Goal: Find specific page/section: Find specific page/section

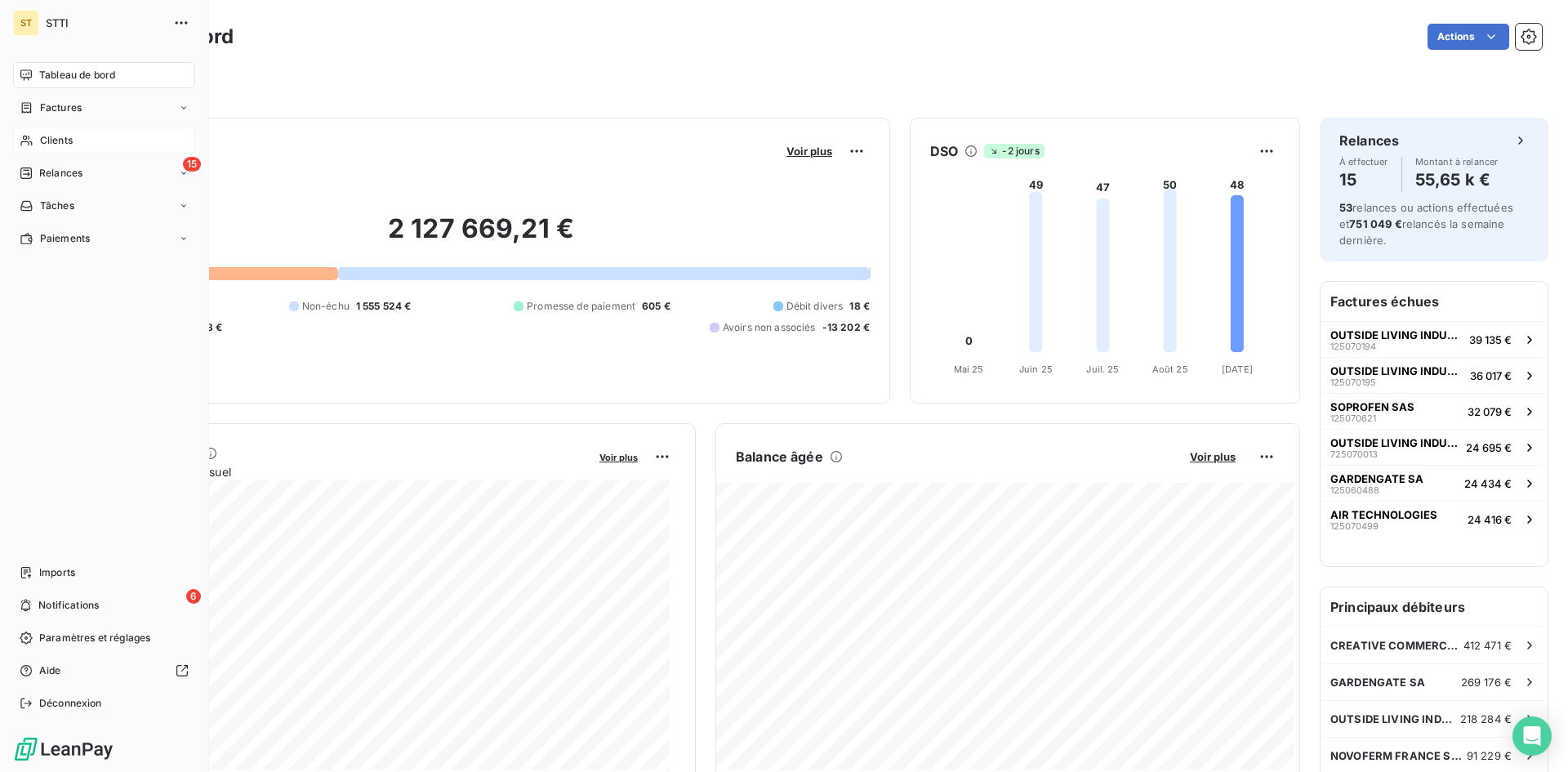
click at [46, 136] on span "Clients" at bounding box center [56, 140] width 32 height 15
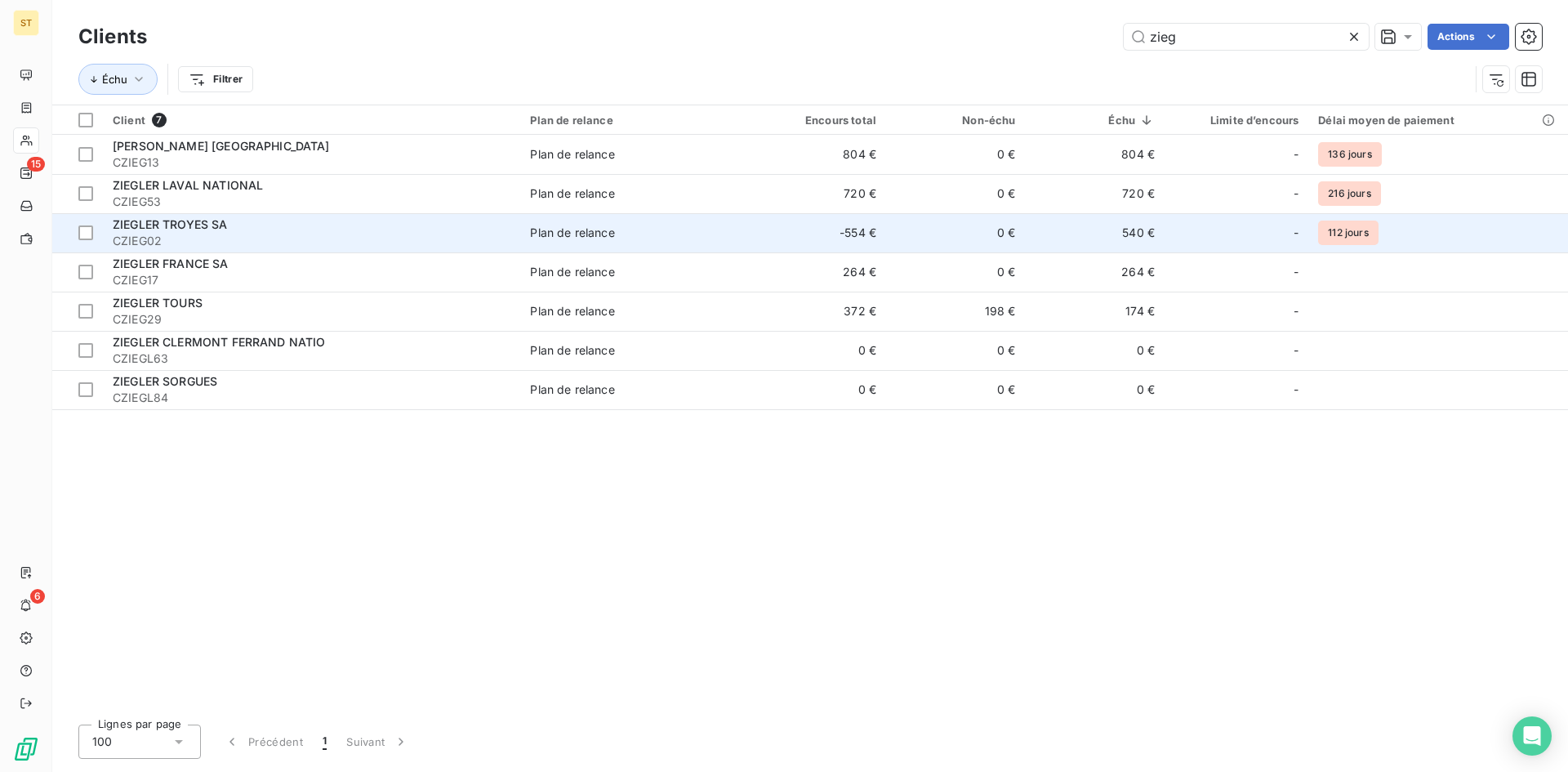
type input "zieg"
click at [139, 234] on span "CZIEG02" at bounding box center [311, 240] width 398 height 17
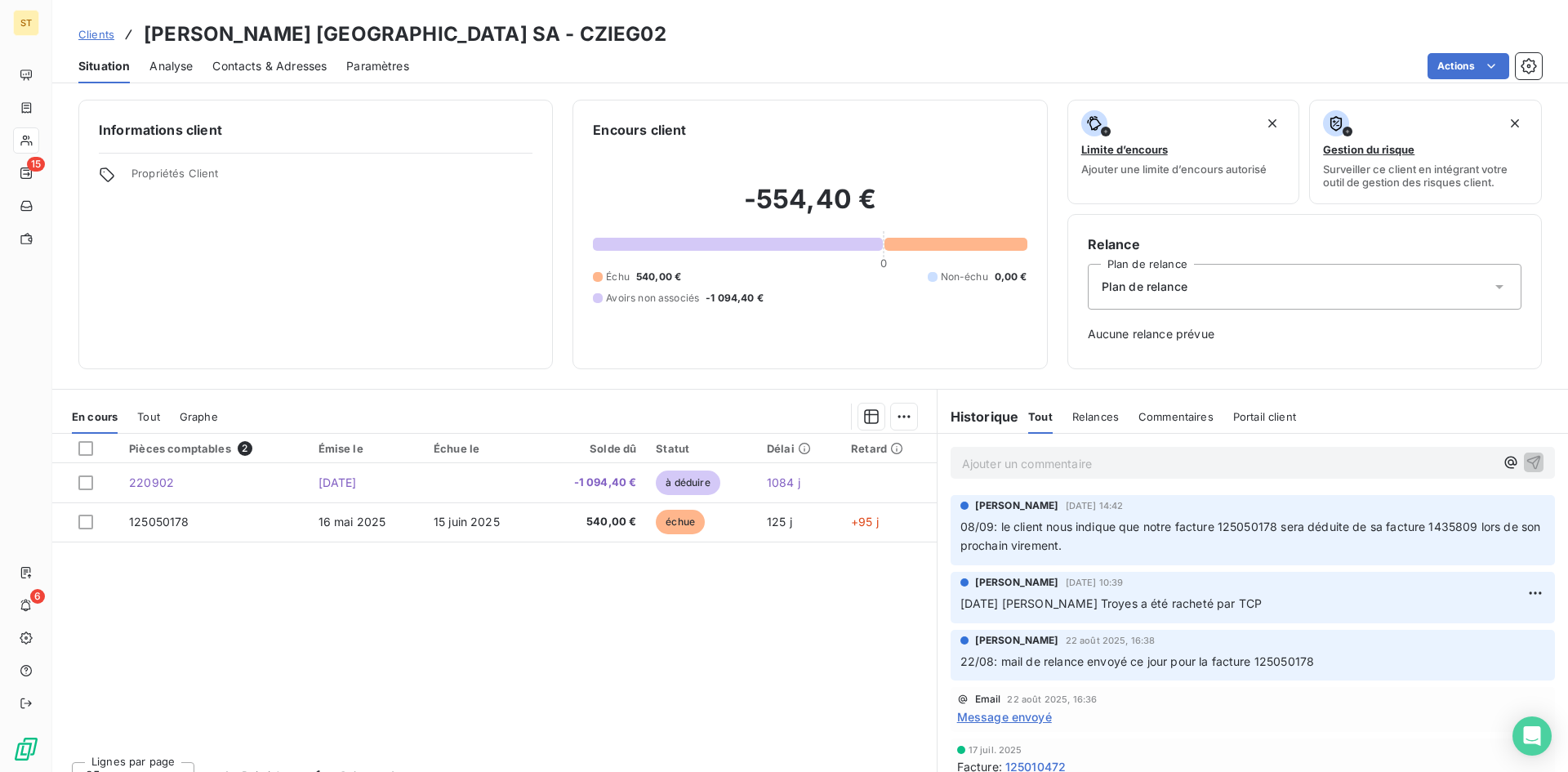
click at [105, 33] on span "Clients" at bounding box center [96, 34] width 36 height 13
